Goal: Entertainment & Leisure: Browse casually

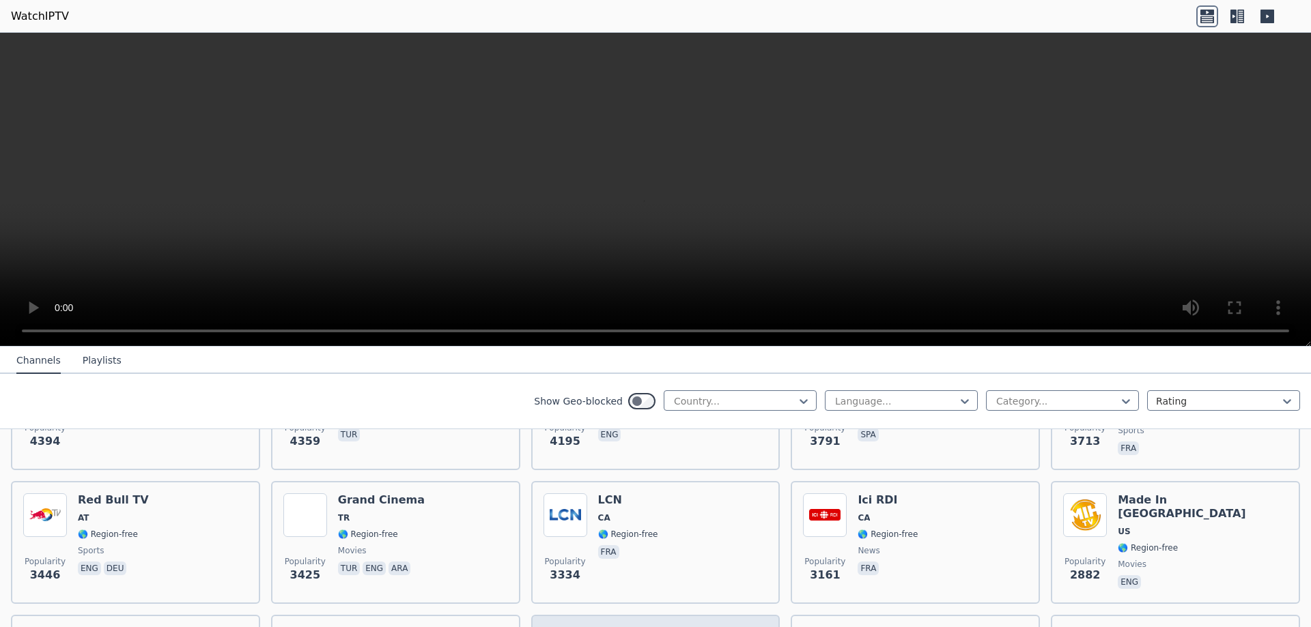
scroll to position [546, 0]
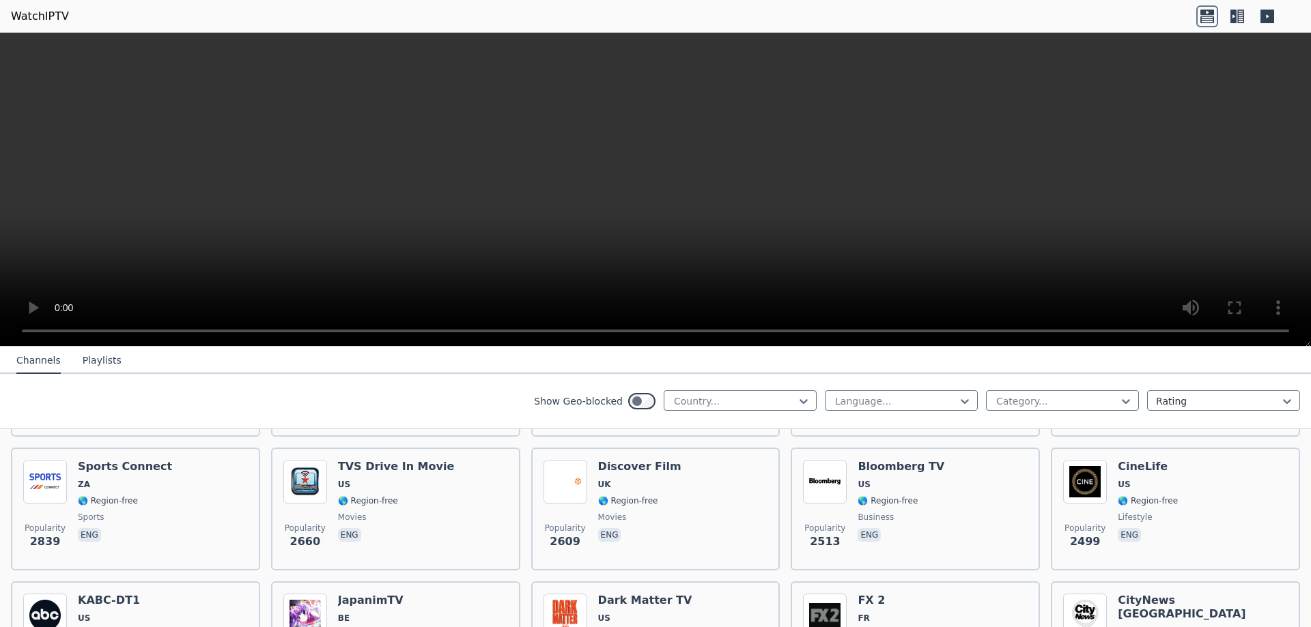
click at [1236, 16] on icon at bounding box center [1237, 16] width 22 height 22
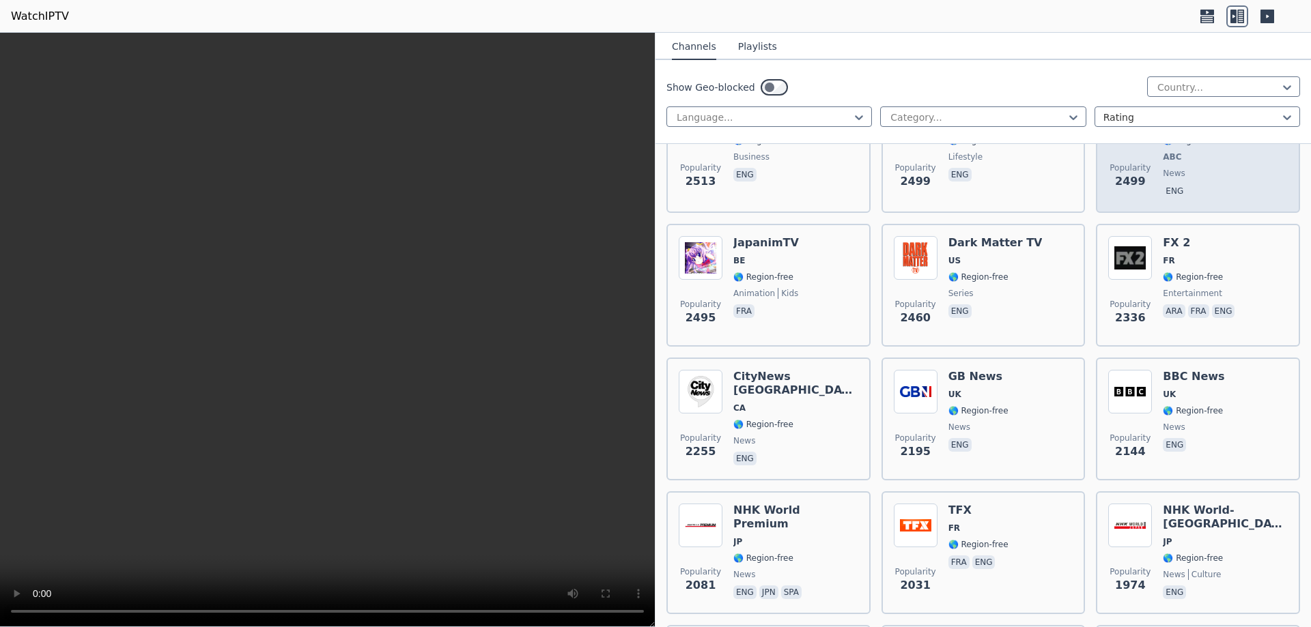
scroll to position [1024, 0]
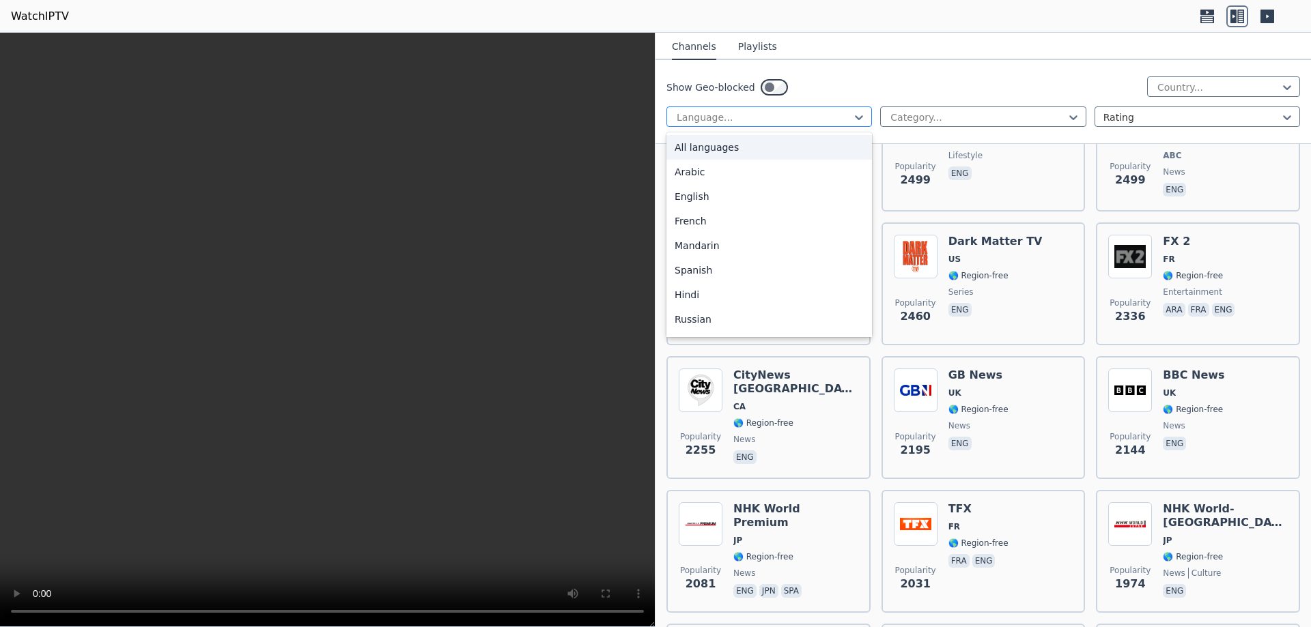
click at [804, 107] on div "Language..." at bounding box center [768, 117] width 205 height 20
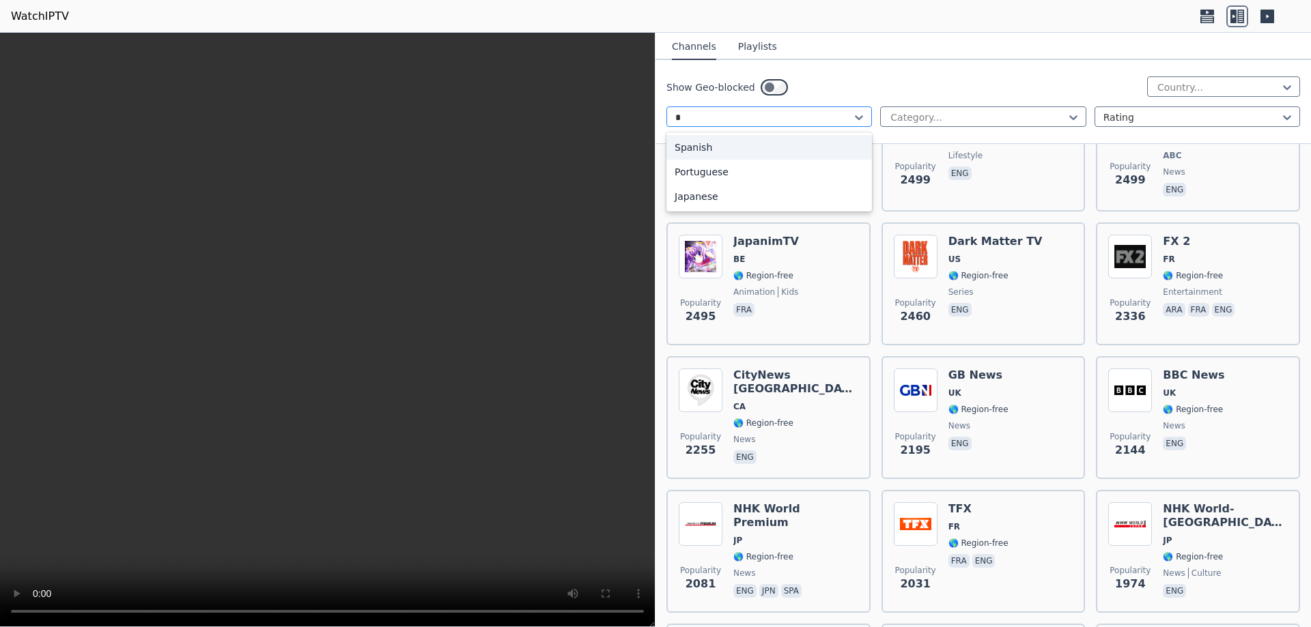
type input "**"
click at [817, 141] on div "Portuguese" at bounding box center [768, 147] width 205 height 25
click at [762, 45] on button "Playlists" at bounding box center [757, 47] width 39 height 26
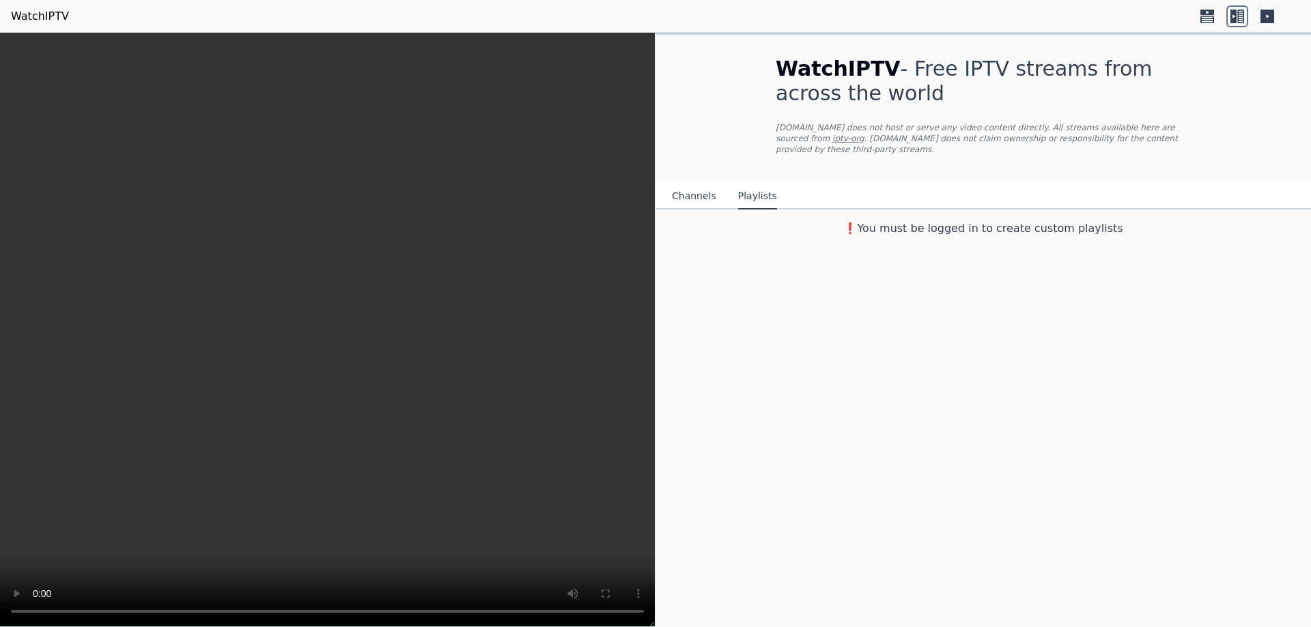
click at [701, 186] on button "Channels" at bounding box center [694, 197] width 44 height 26
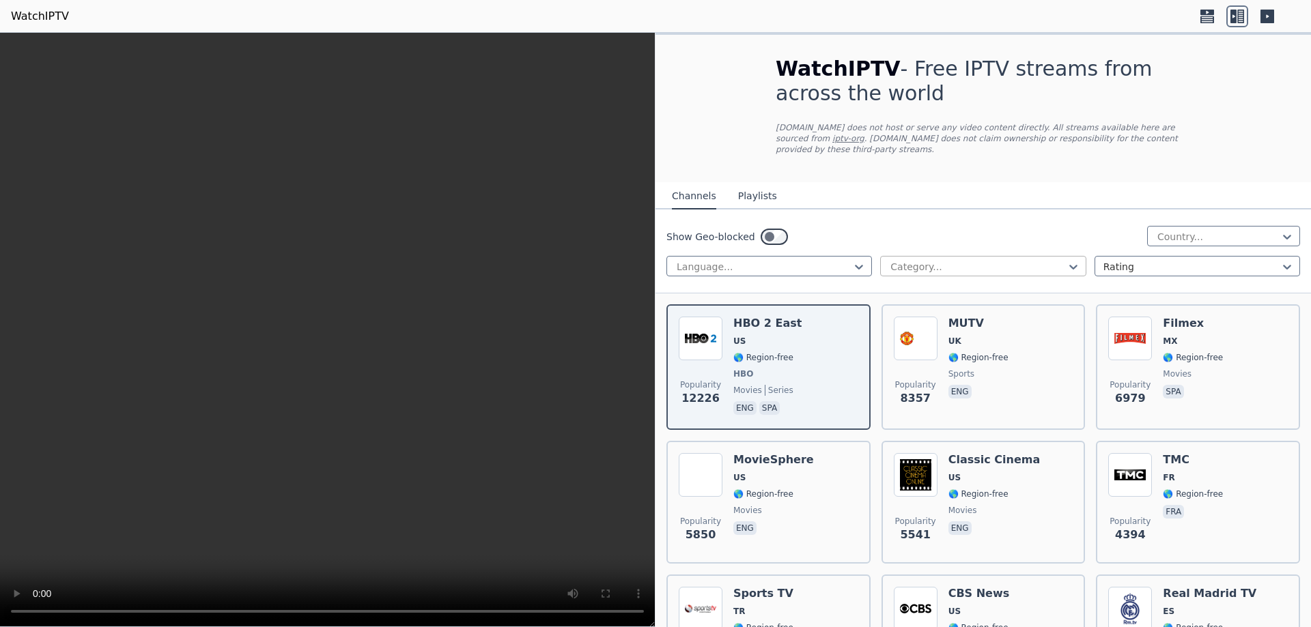
click at [1033, 260] on div at bounding box center [977, 267] width 177 height 14
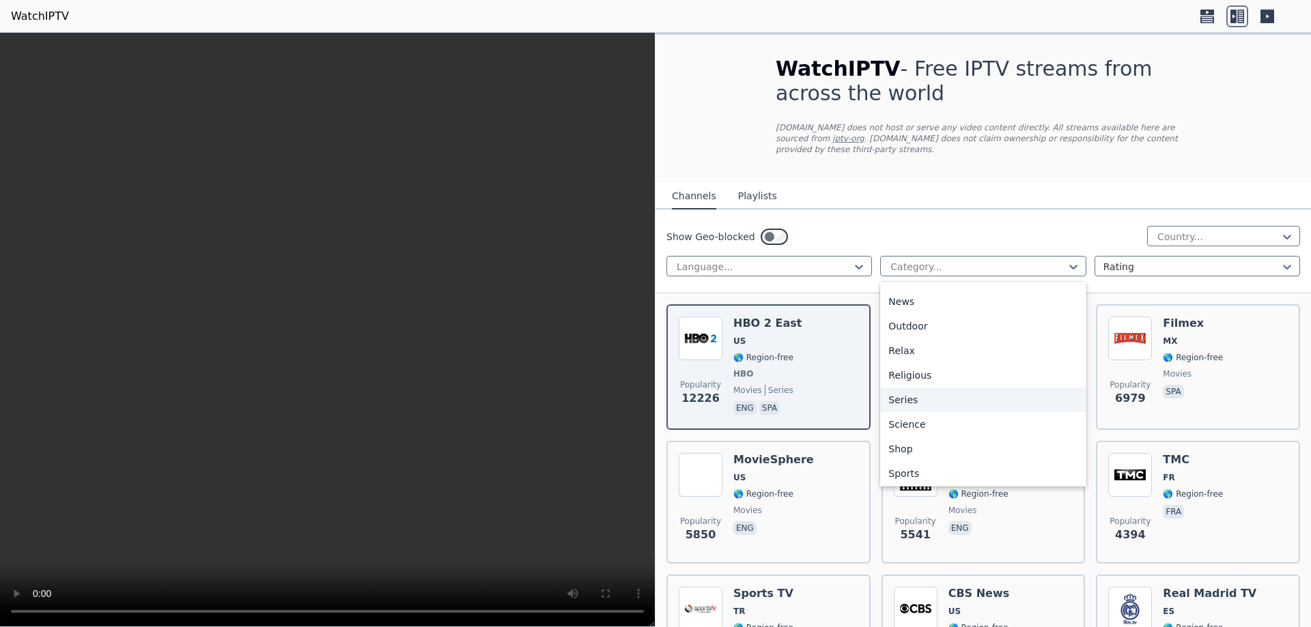
scroll to position [464, 0]
click at [923, 419] on div "Sports" at bounding box center [982, 422] width 205 height 25
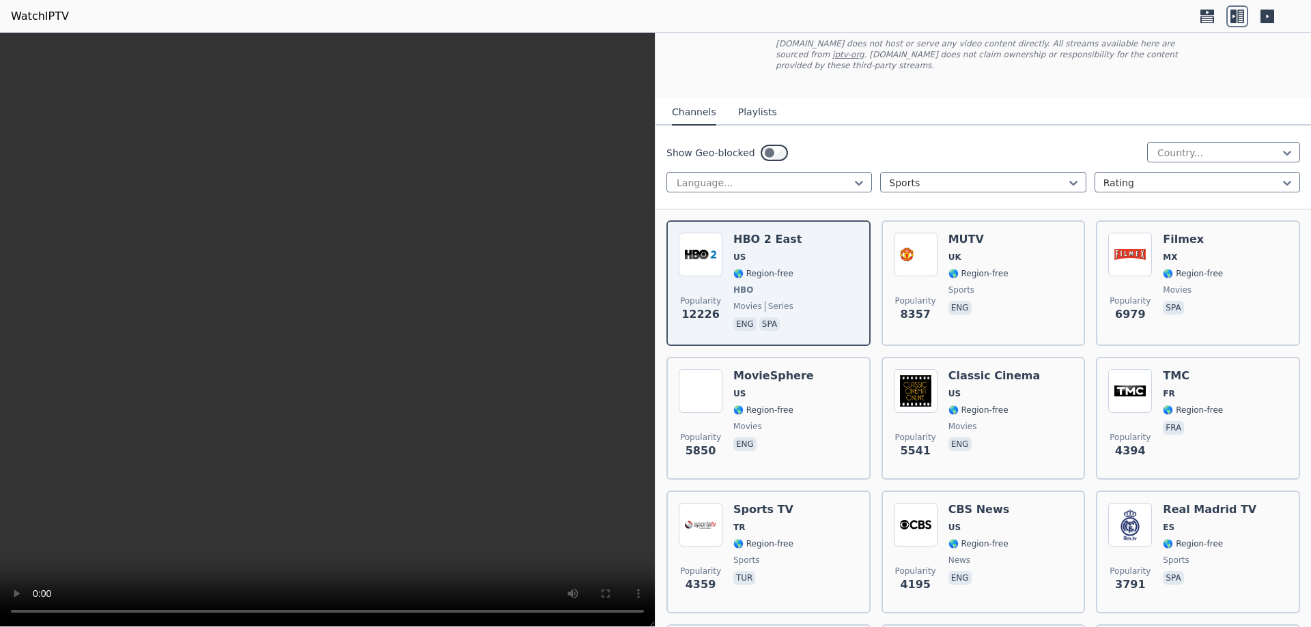
scroll to position [0, 0]
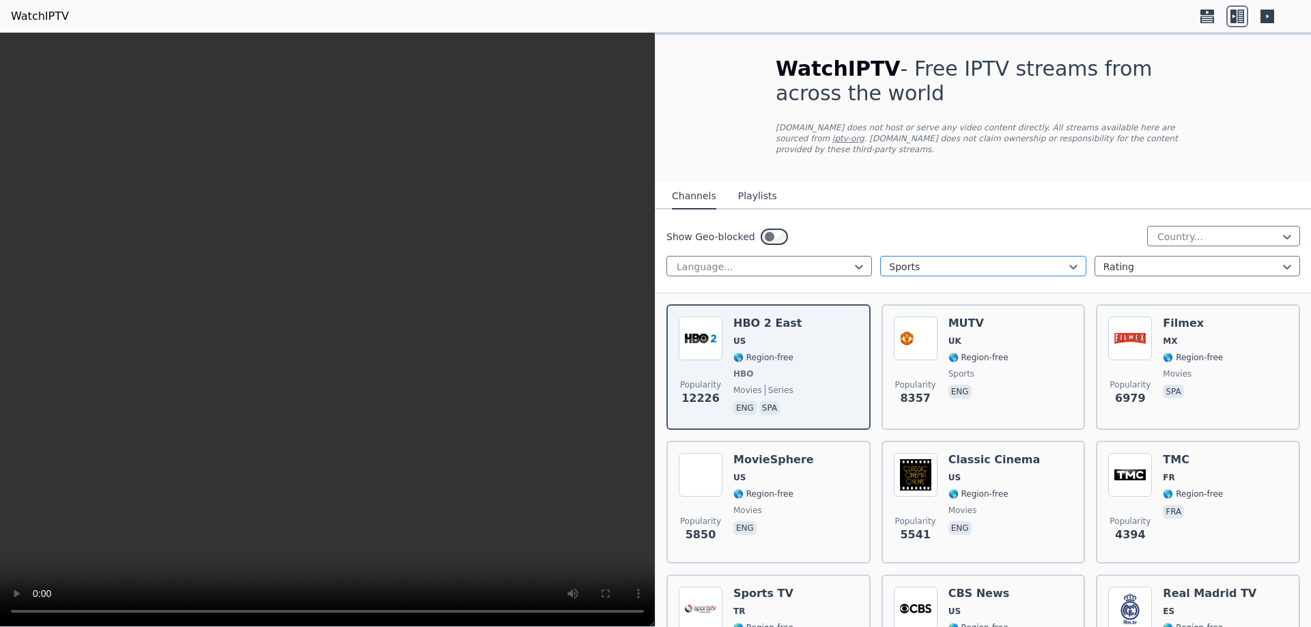
click at [945, 260] on div at bounding box center [977, 267] width 177 height 14
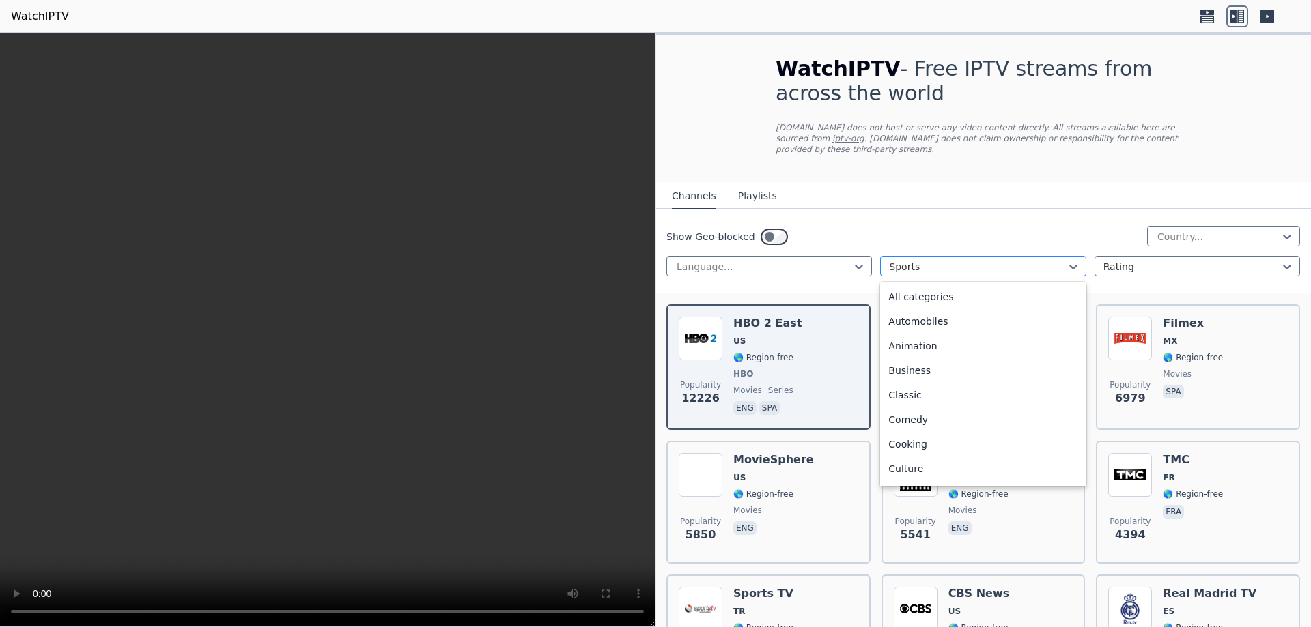
scroll to position [421, 0]
click at [945, 260] on div at bounding box center [977, 267] width 177 height 14
